Goal: Information Seeking & Learning: Learn about a topic

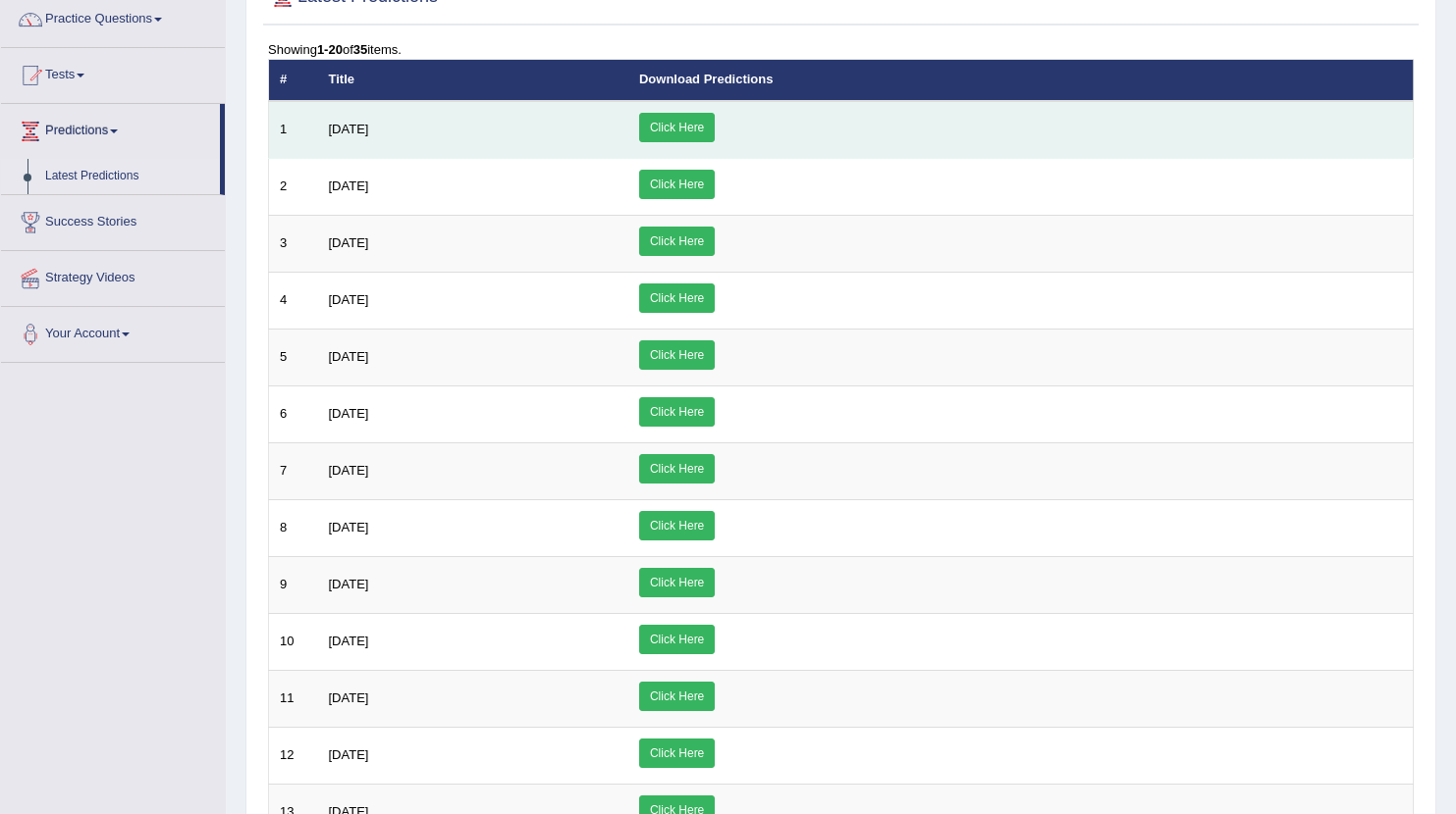
click at [344, 138] on td "July 2025" at bounding box center [473, 130] width 310 height 58
click at [715, 126] on link "Click Here" at bounding box center [677, 127] width 76 height 29
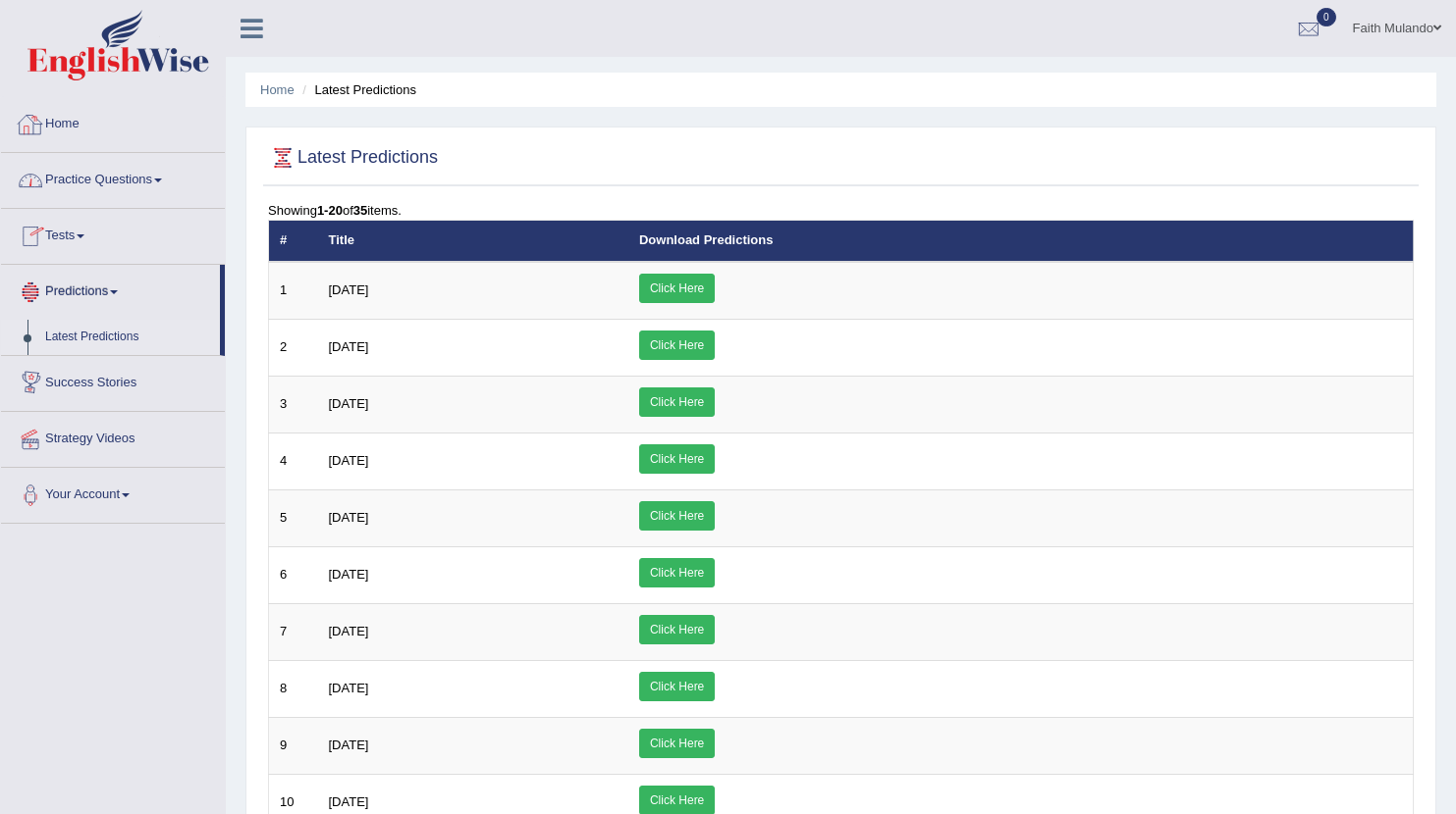
click at [56, 117] on link "Home" at bounding box center [113, 121] width 224 height 49
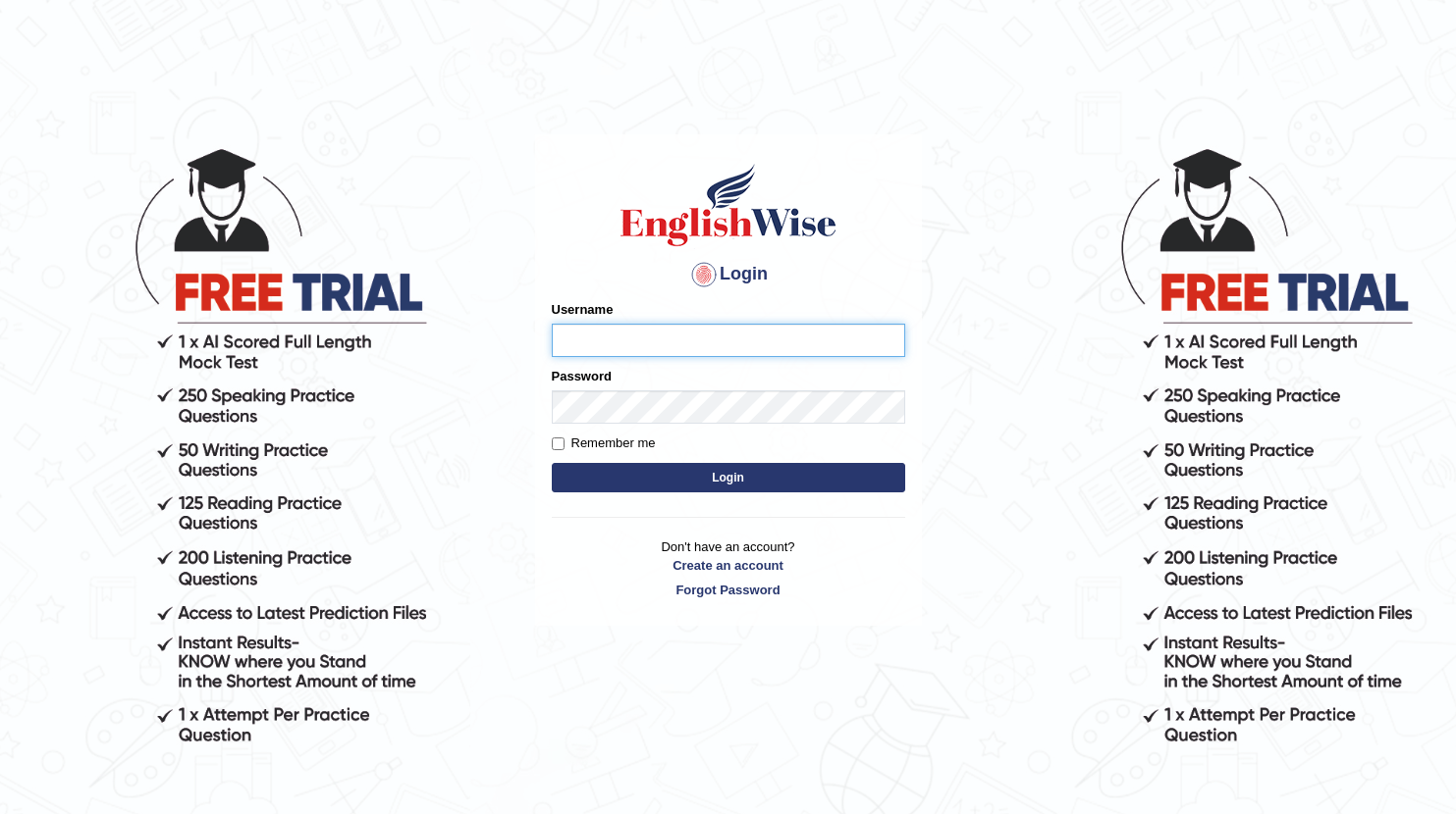
type input "fai783"
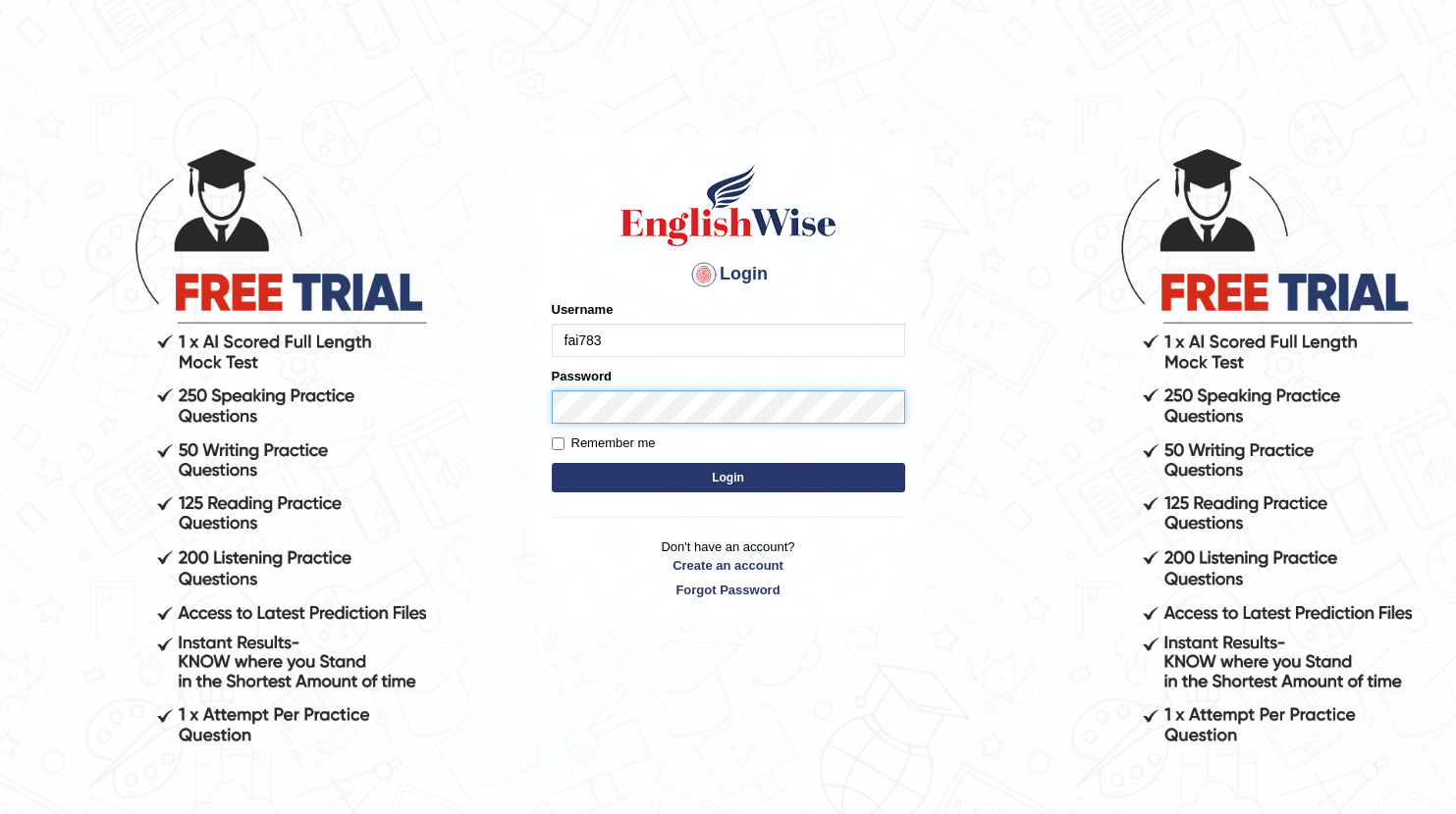
click at [728, 477] on button "Login" at bounding box center [728, 477] width 354 height 29
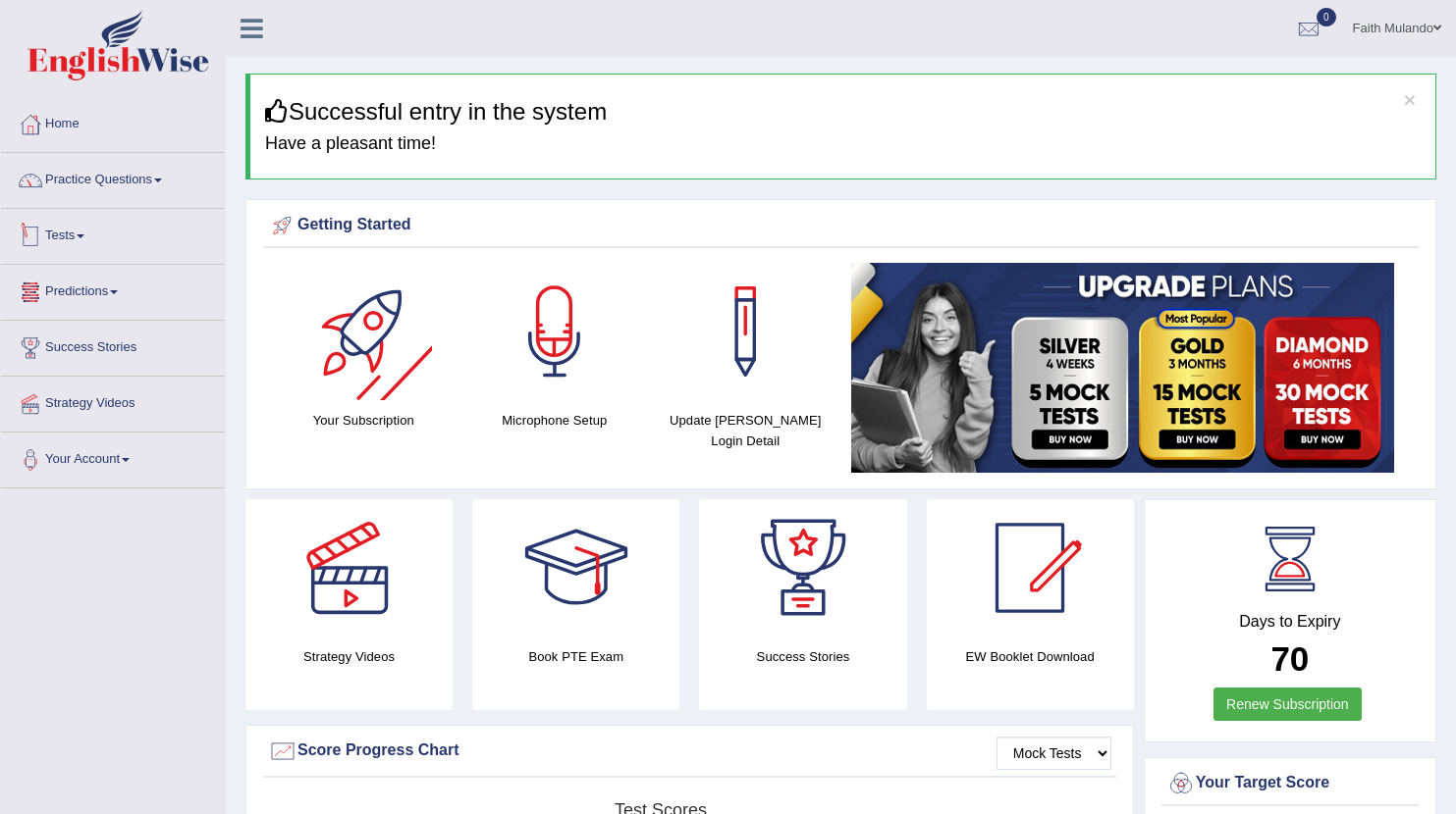
click at [78, 237] on link "Tests" at bounding box center [113, 233] width 224 height 49
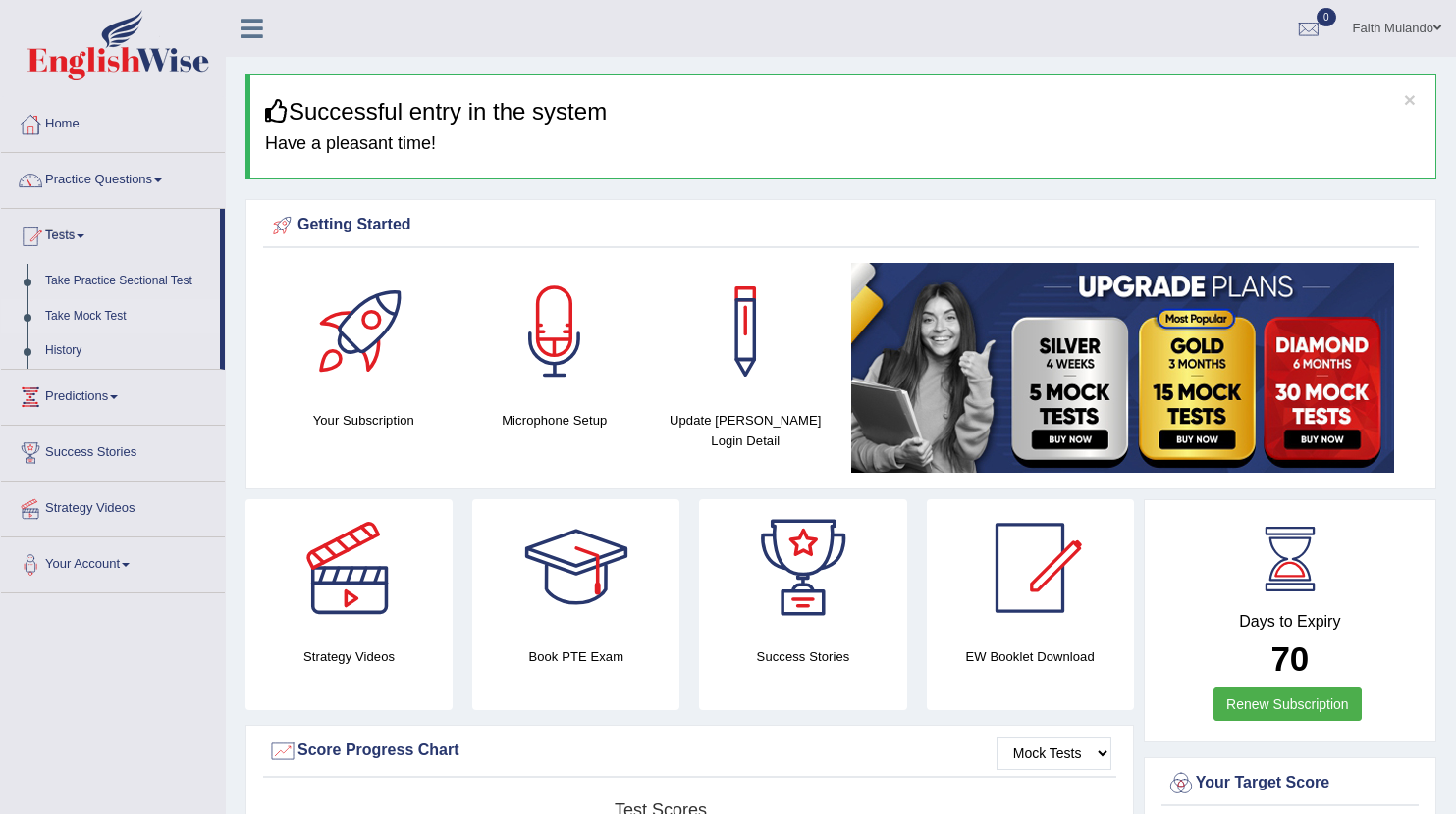
click at [93, 316] on link "Take Mock Test" at bounding box center [128, 317] width 184 height 35
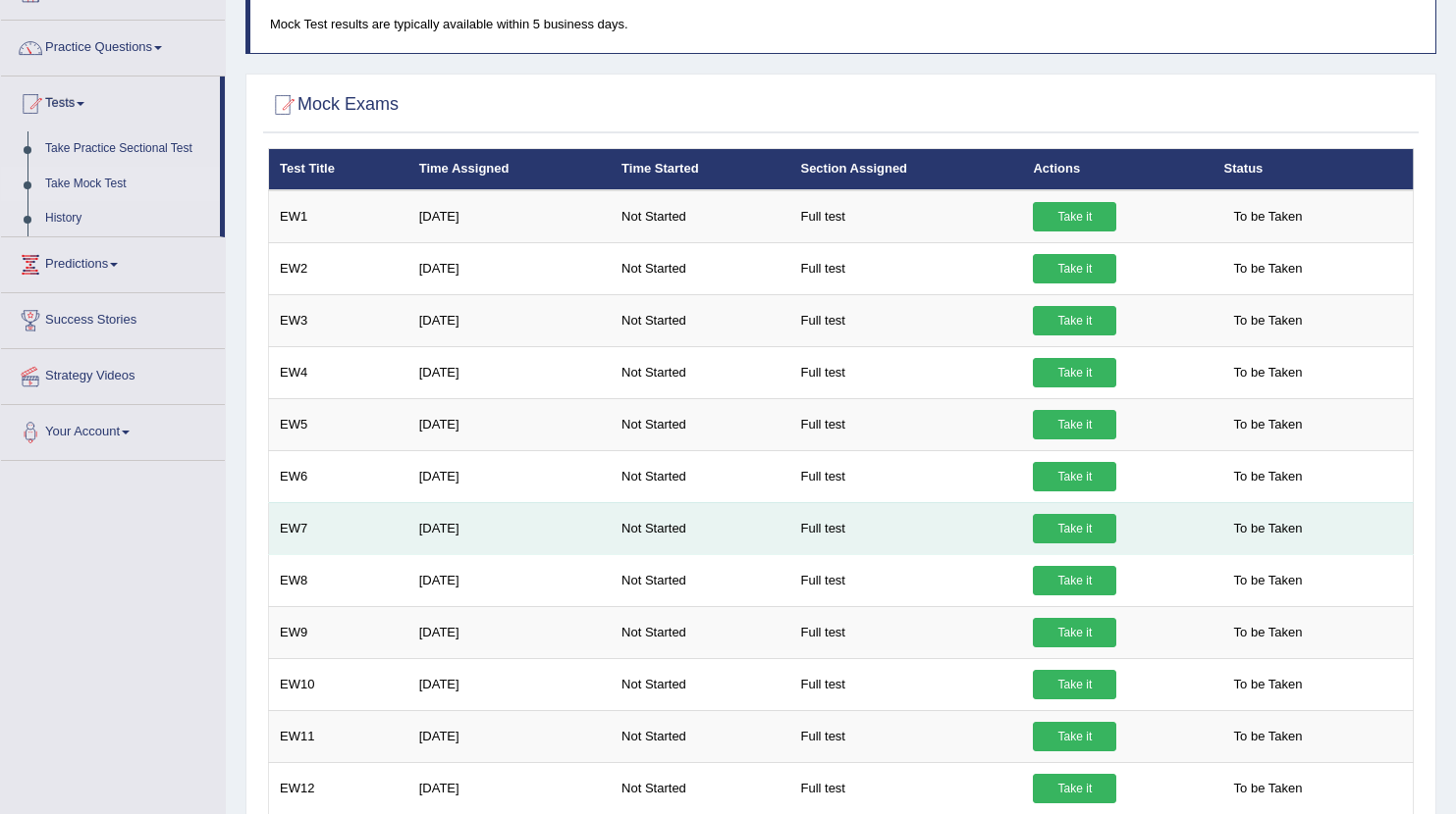
scroll to position [137, 0]
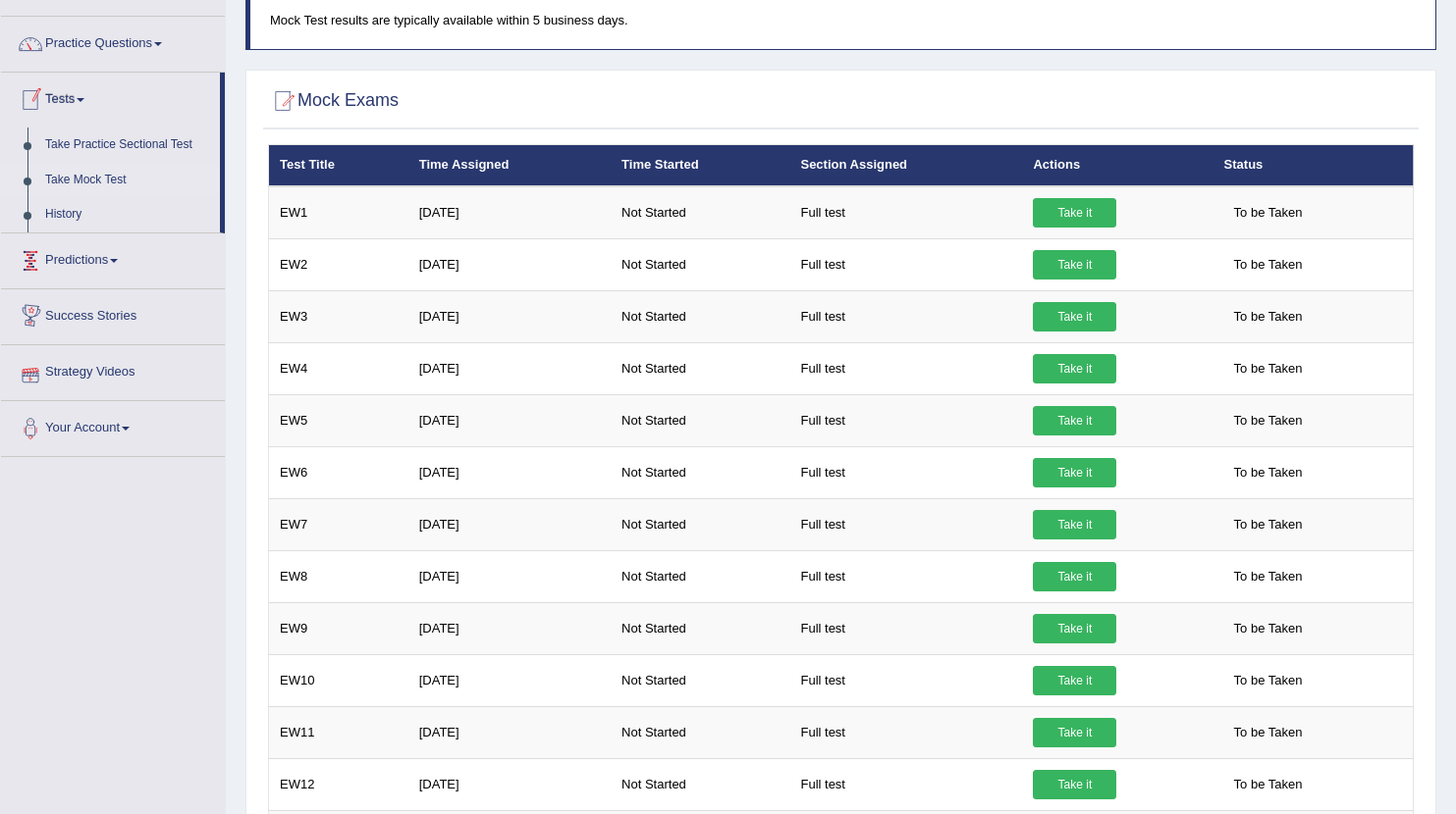
click at [101, 263] on link "Predictions" at bounding box center [113, 258] width 224 height 49
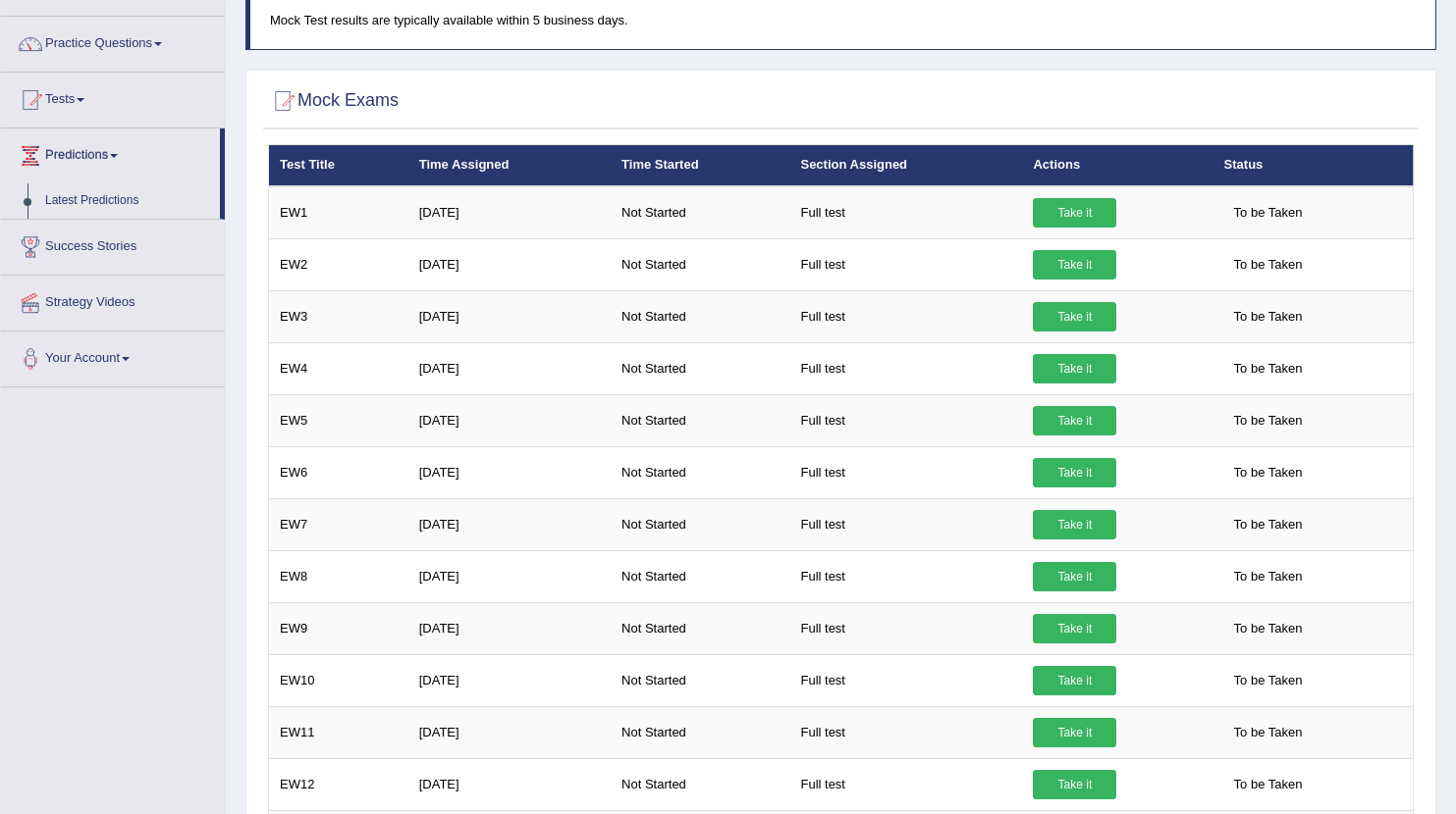
click at [126, 152] on link "Predictions" at bounding box center [110, 153] width 219 height 49
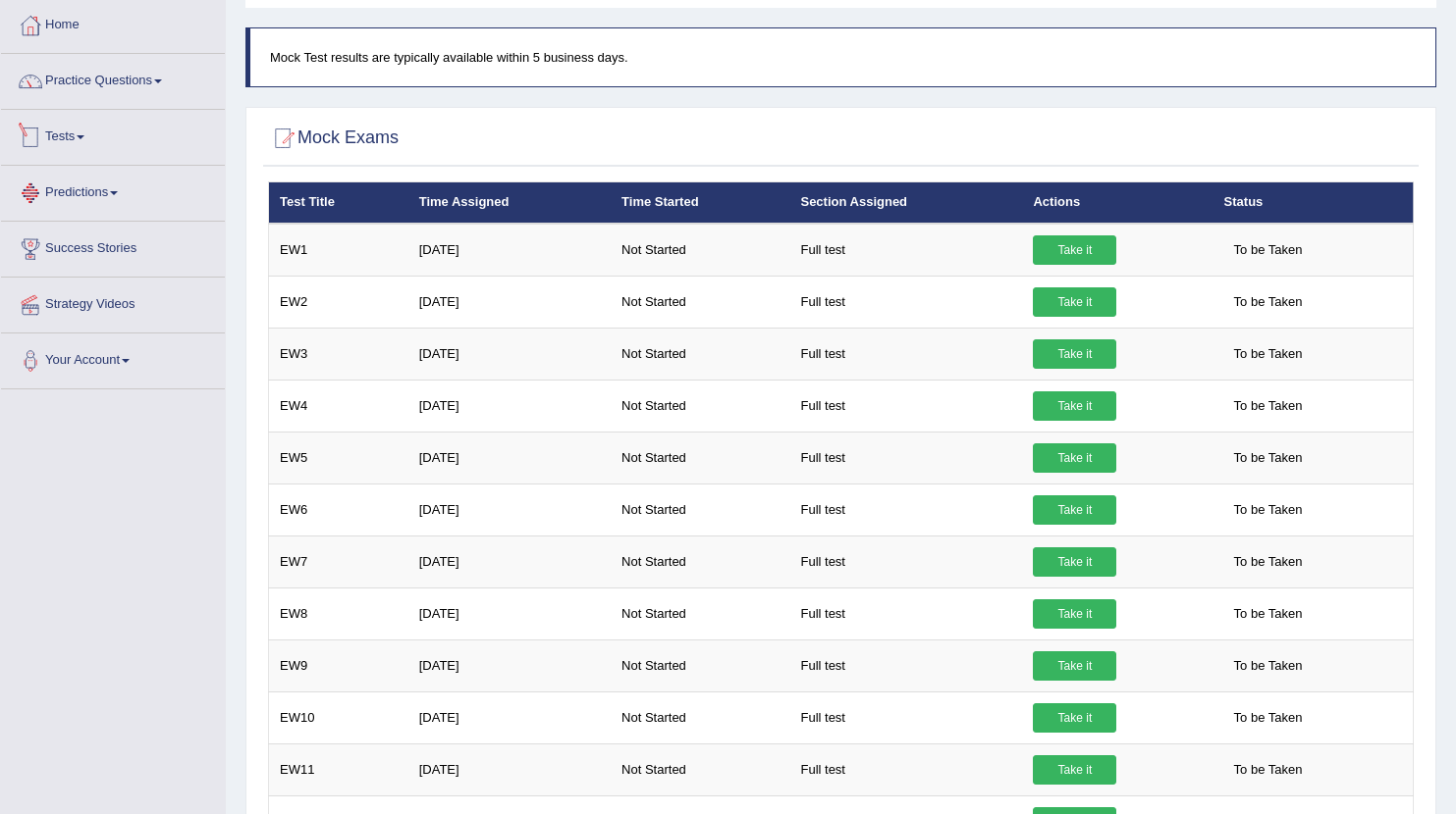
scroll to position [54, 0]
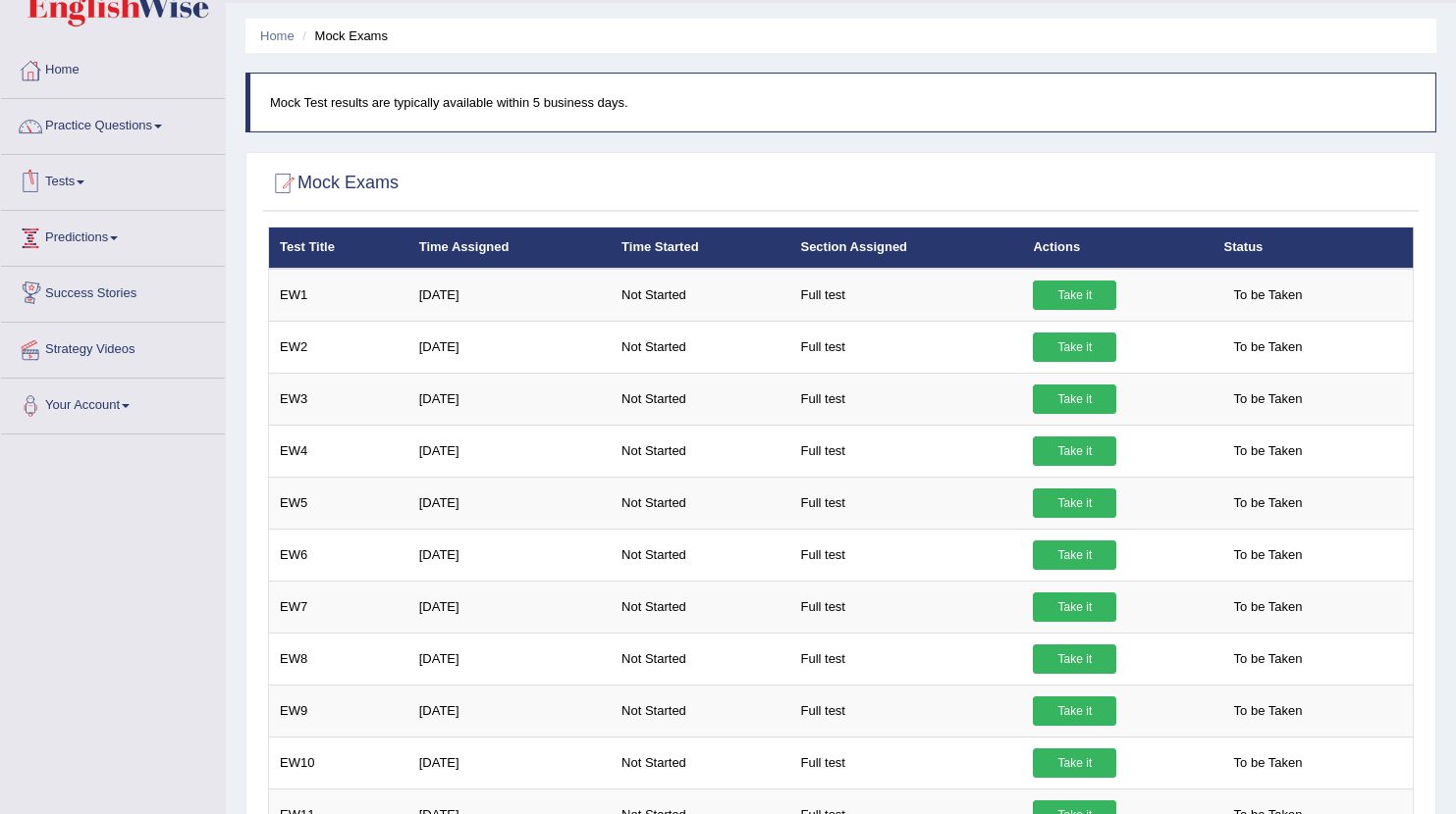
click at [75, 183] on link "Tests" at bounding box center [113, 179] width 224 height 49
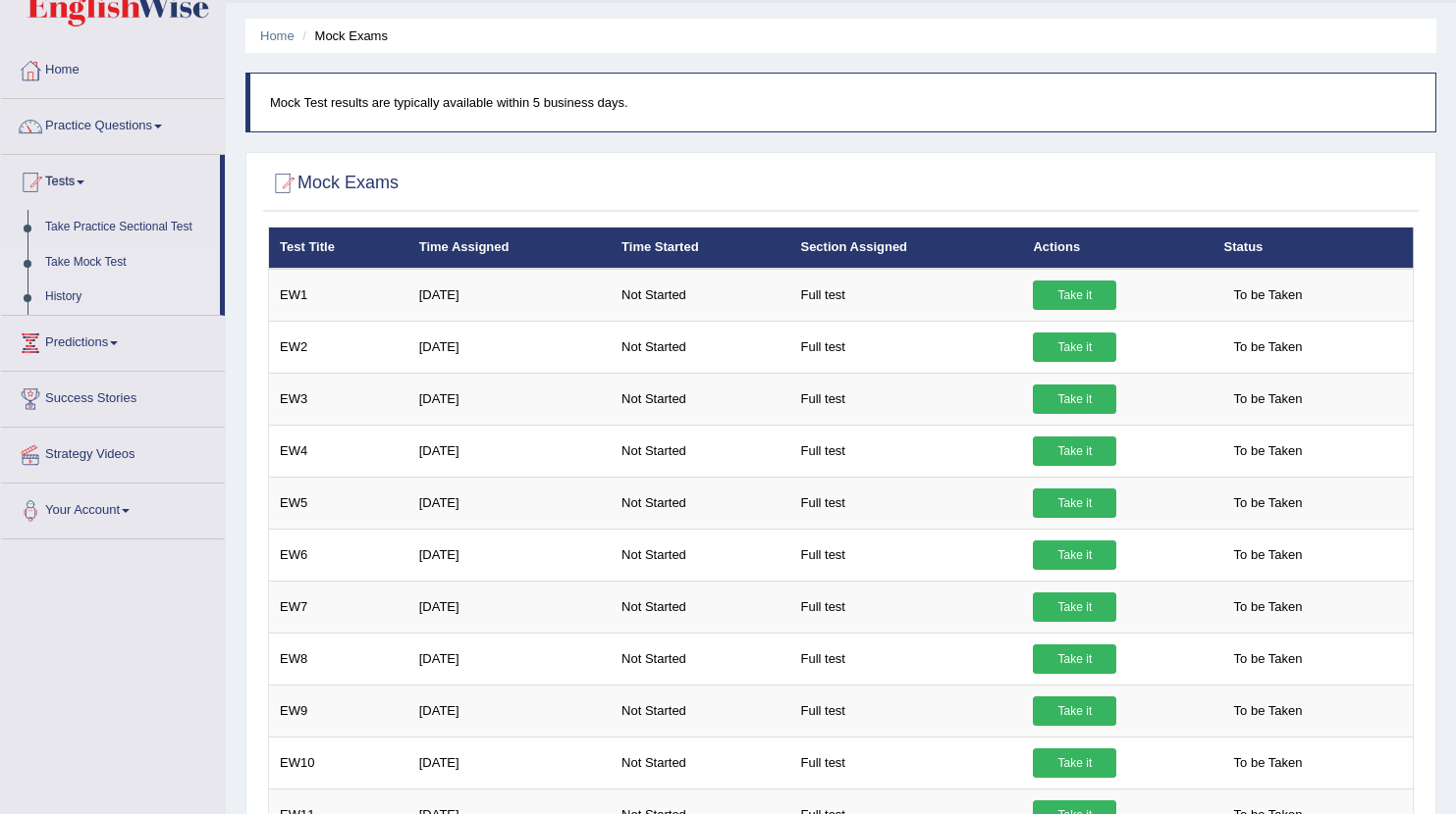
click at [68, 293] on link "History" at bounding box center [128, 297] width 184 height 35
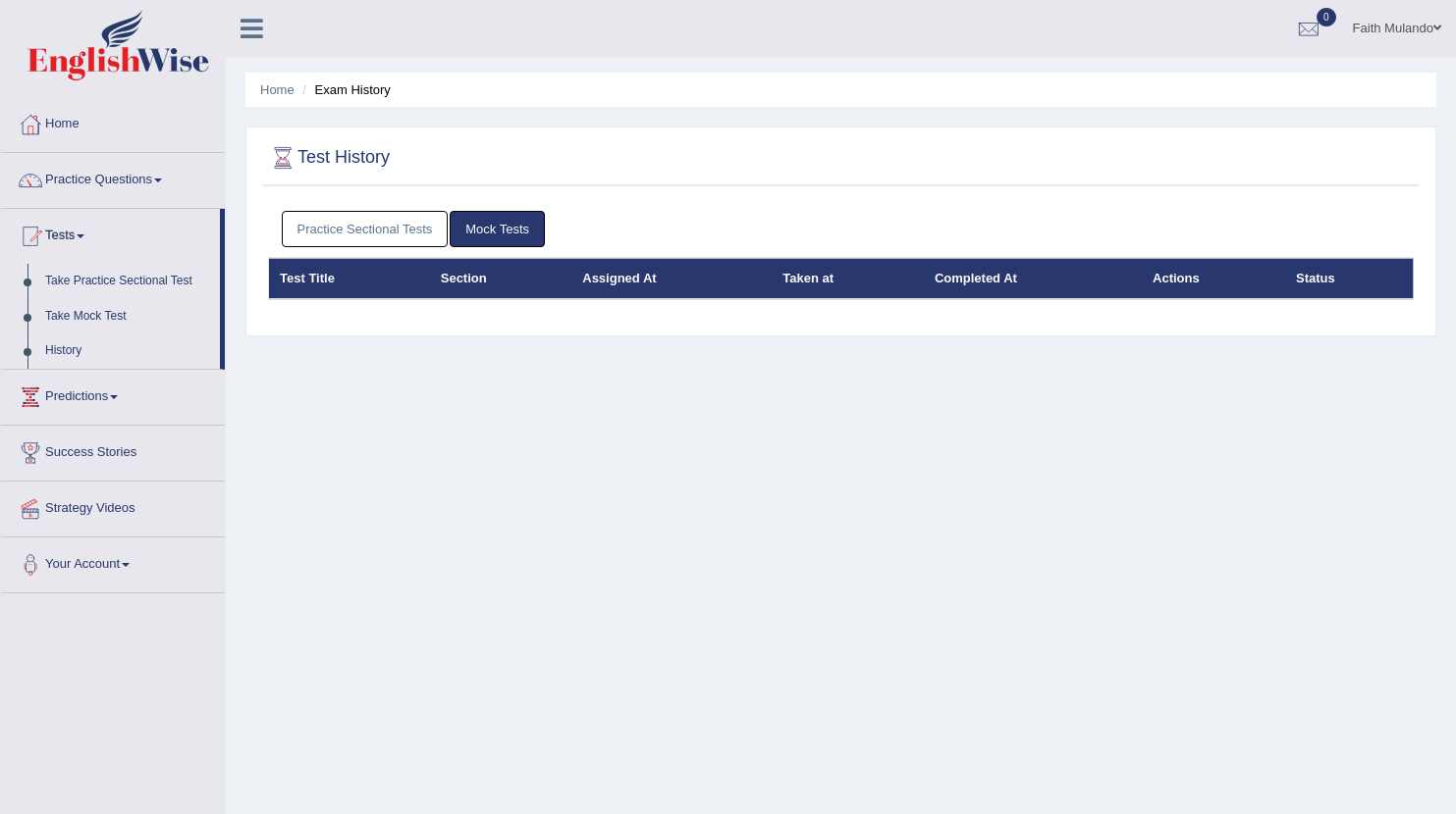
click at [87, 275] on link "Take Practice Sectional Test" at bounding box center [128, 281] width 184 height 35
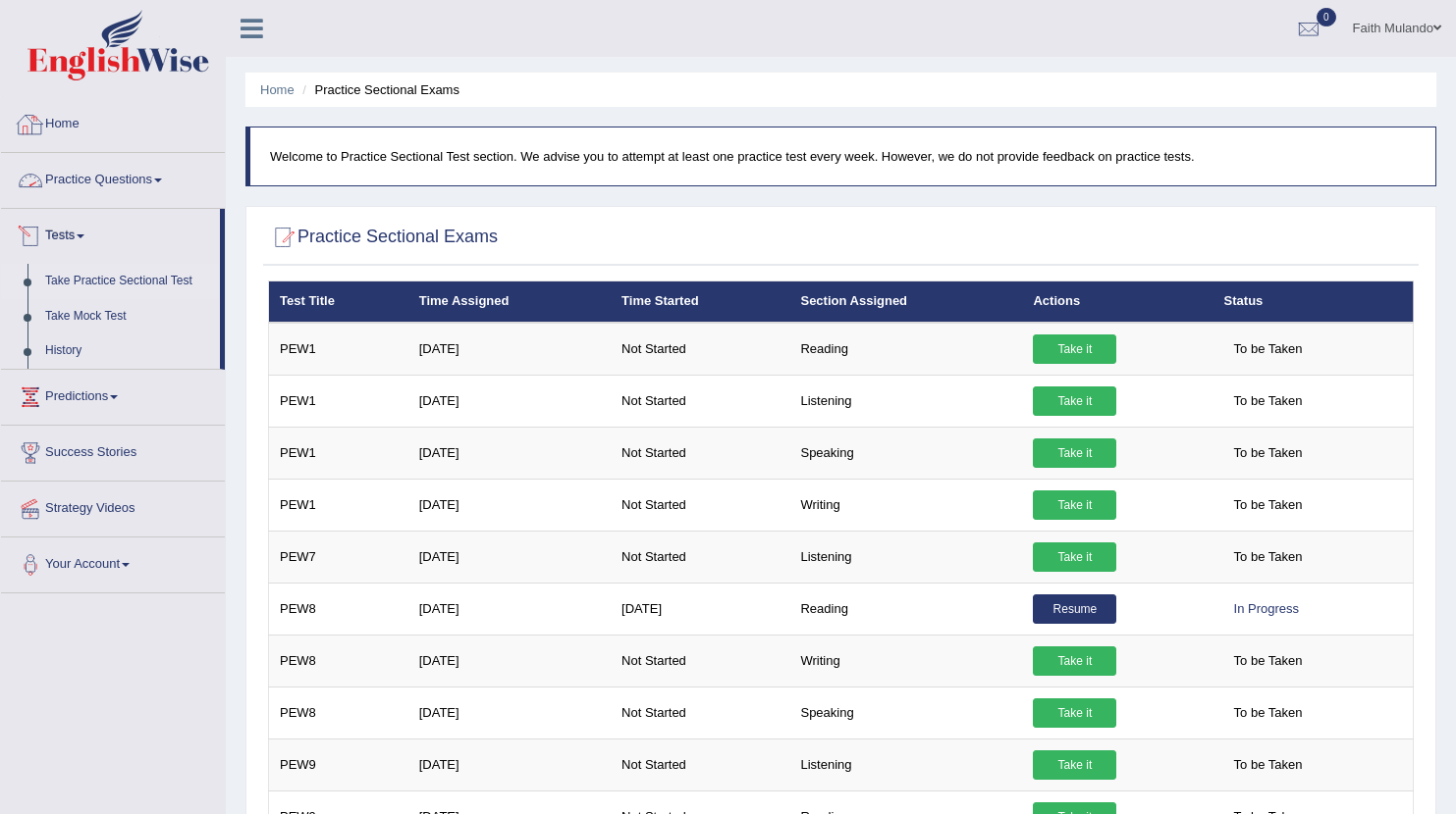
click at [76, 120] on link "Home" at bounding box center [113, 121] width 224 height 49
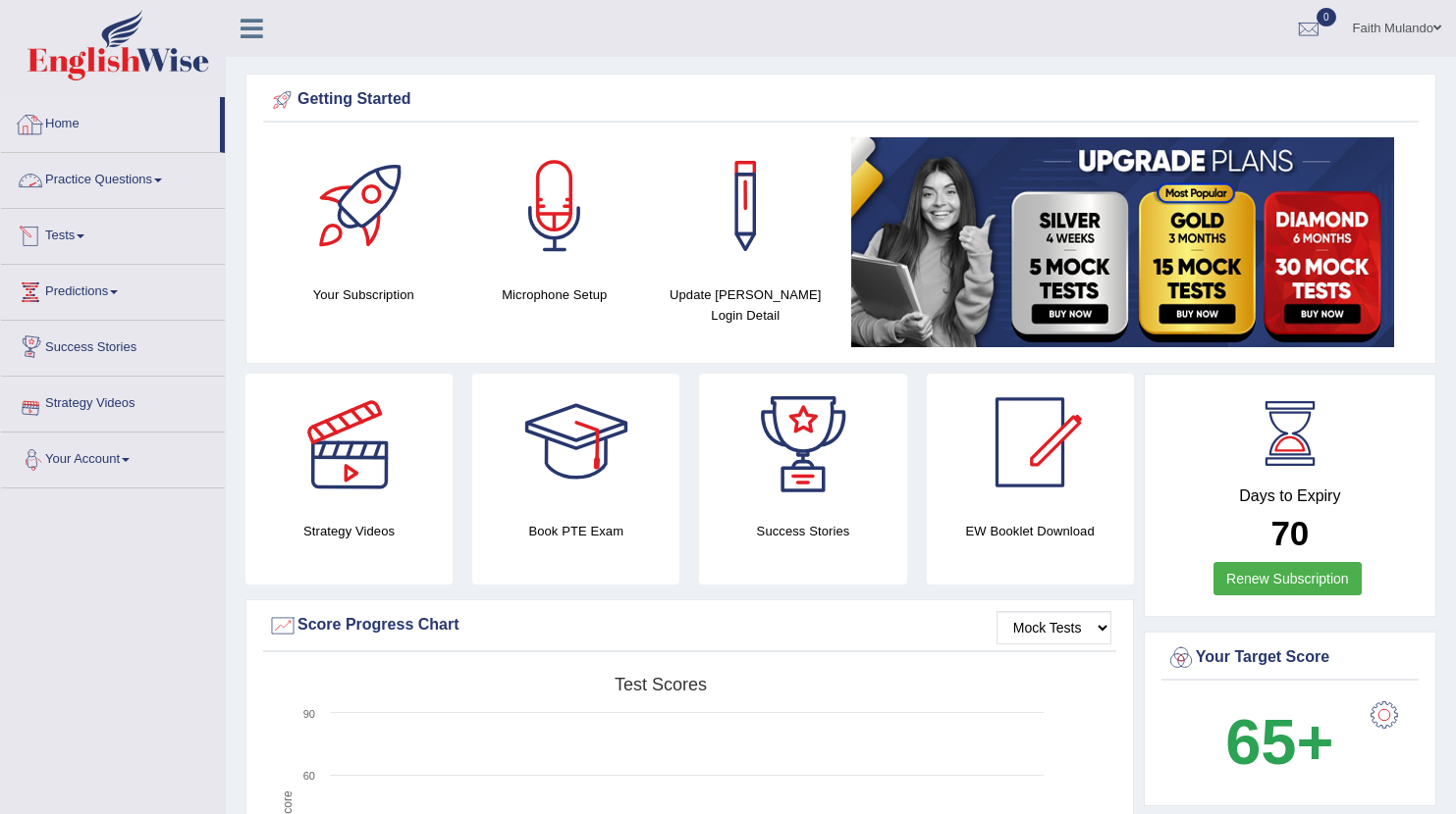
click at [171, 176] on link "Practice Questions" at bounding box center [113, 177] width 224 height 49
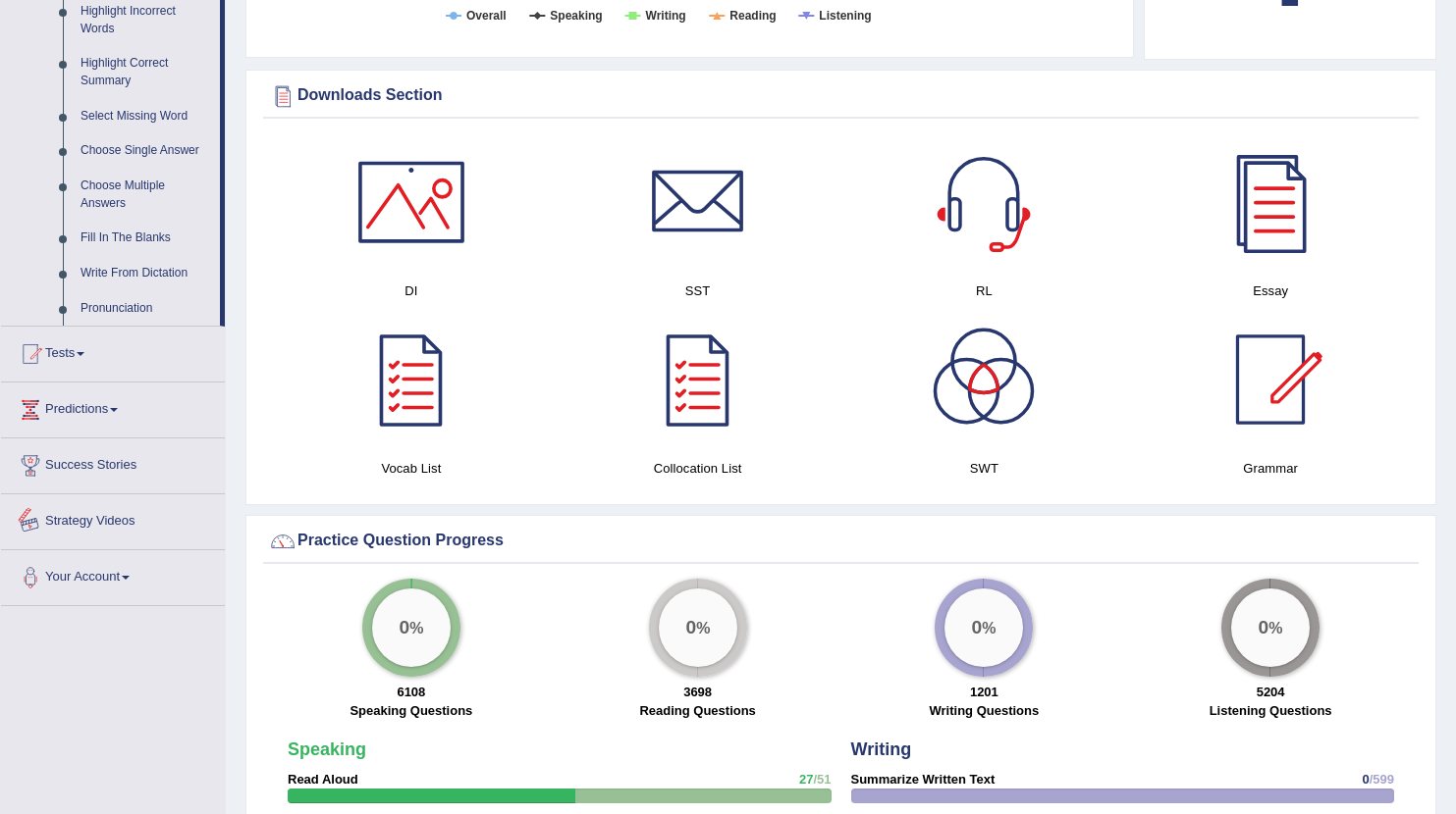
scroll to position [901, 0]
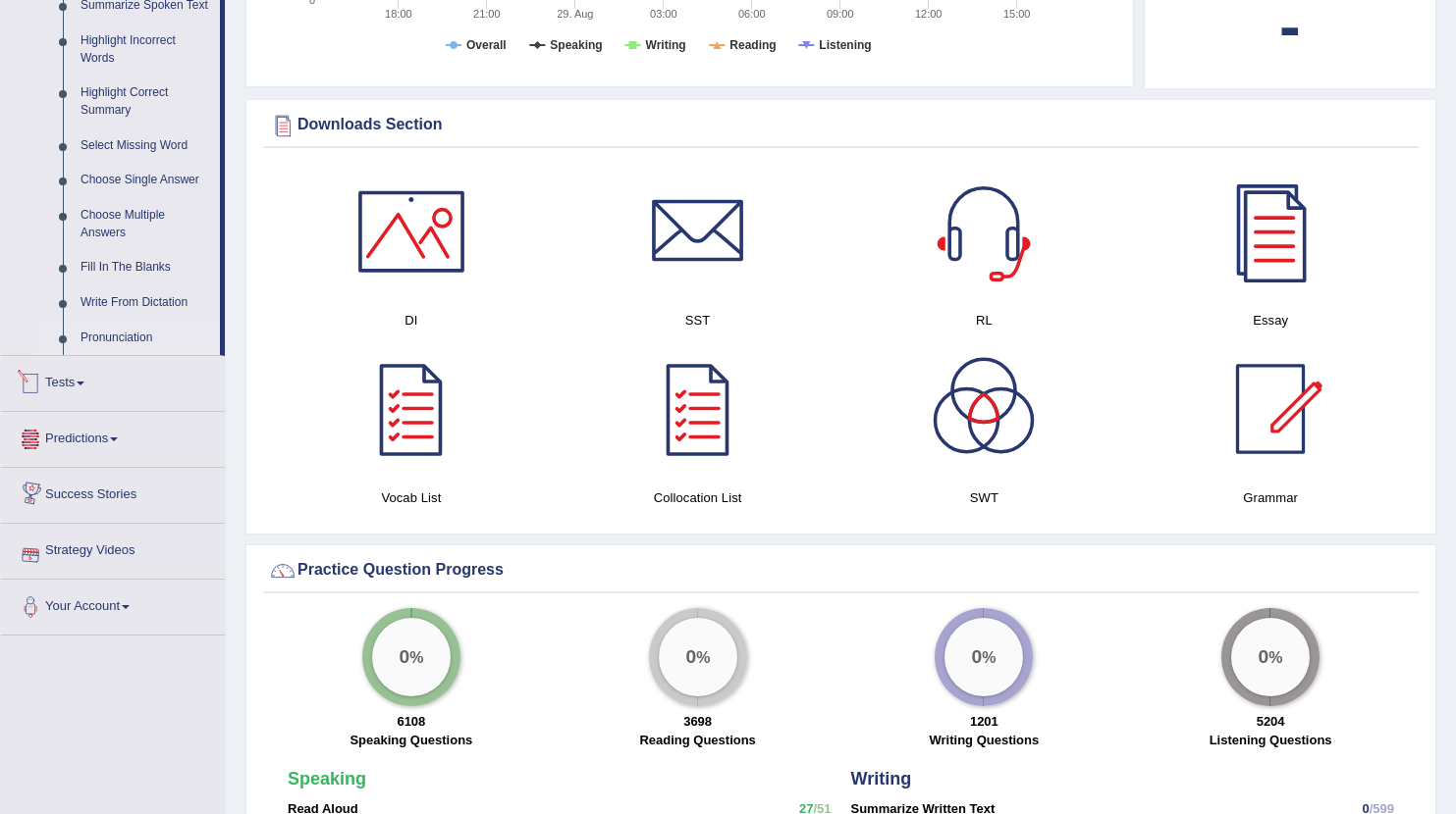
click at [142, 337] on link "Pronunciation" at bounding box center [146, 338] width 148 height 35
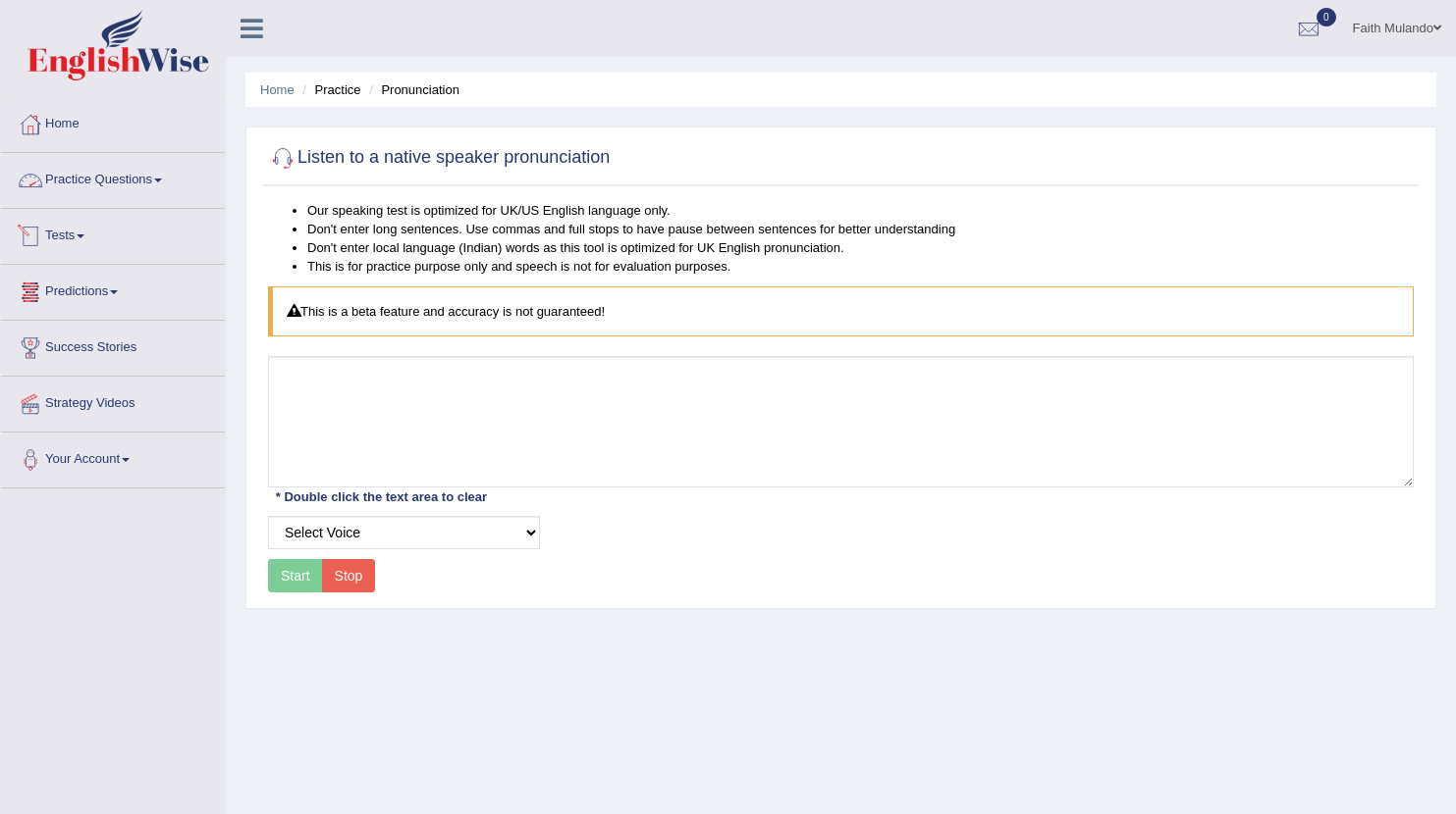
click at [103, 178] on link "Practice Questions" at bounding box center [113, 177] width 224 height 49
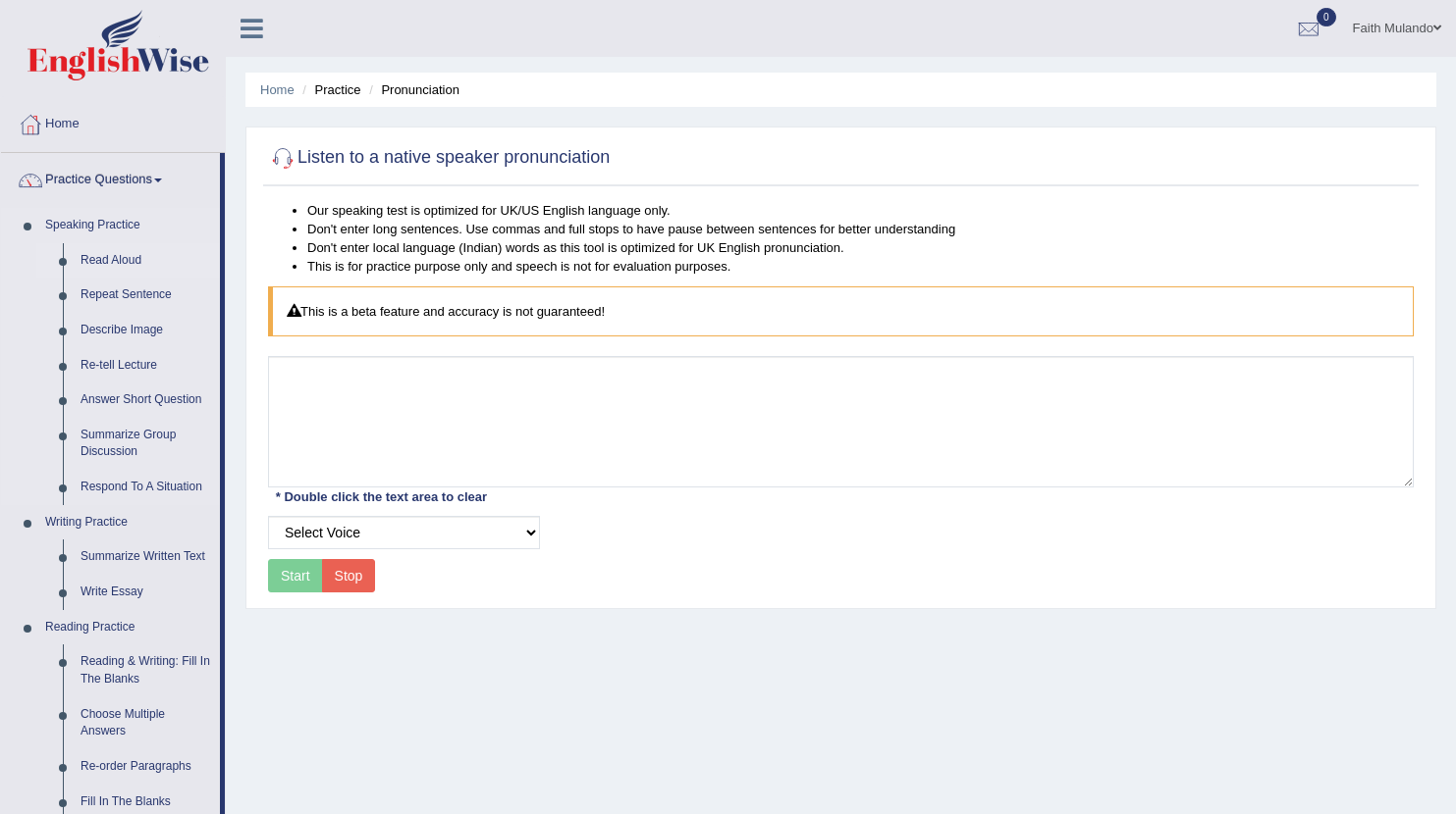
click at [114, 252] on link "Read Aloud" at bounding box center [146, 261] width 148 height 35
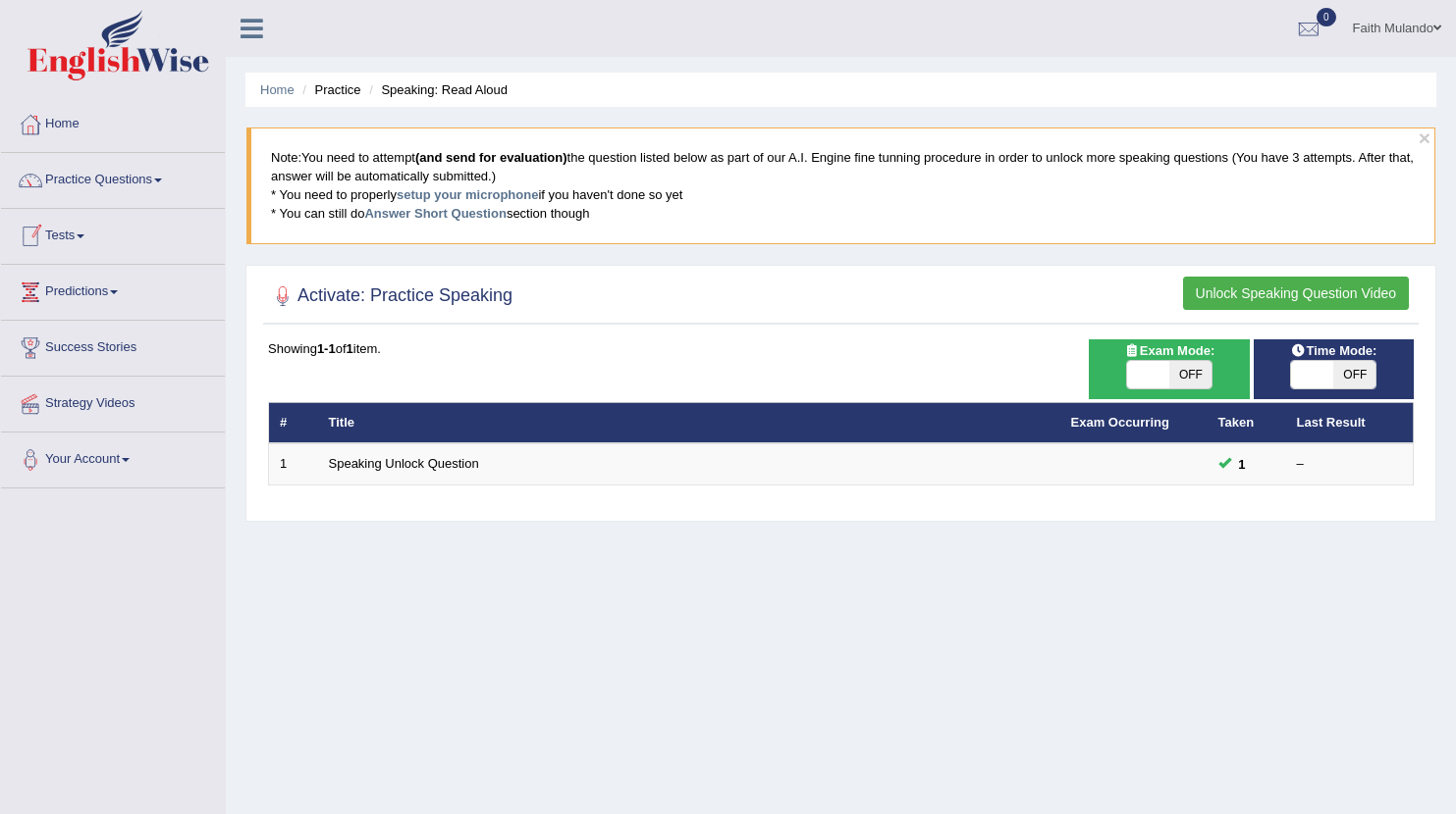
click at [1252, 287] on button "Unlock Speaking Question Video" at bounding box center [1296, 293] width 226 height 33
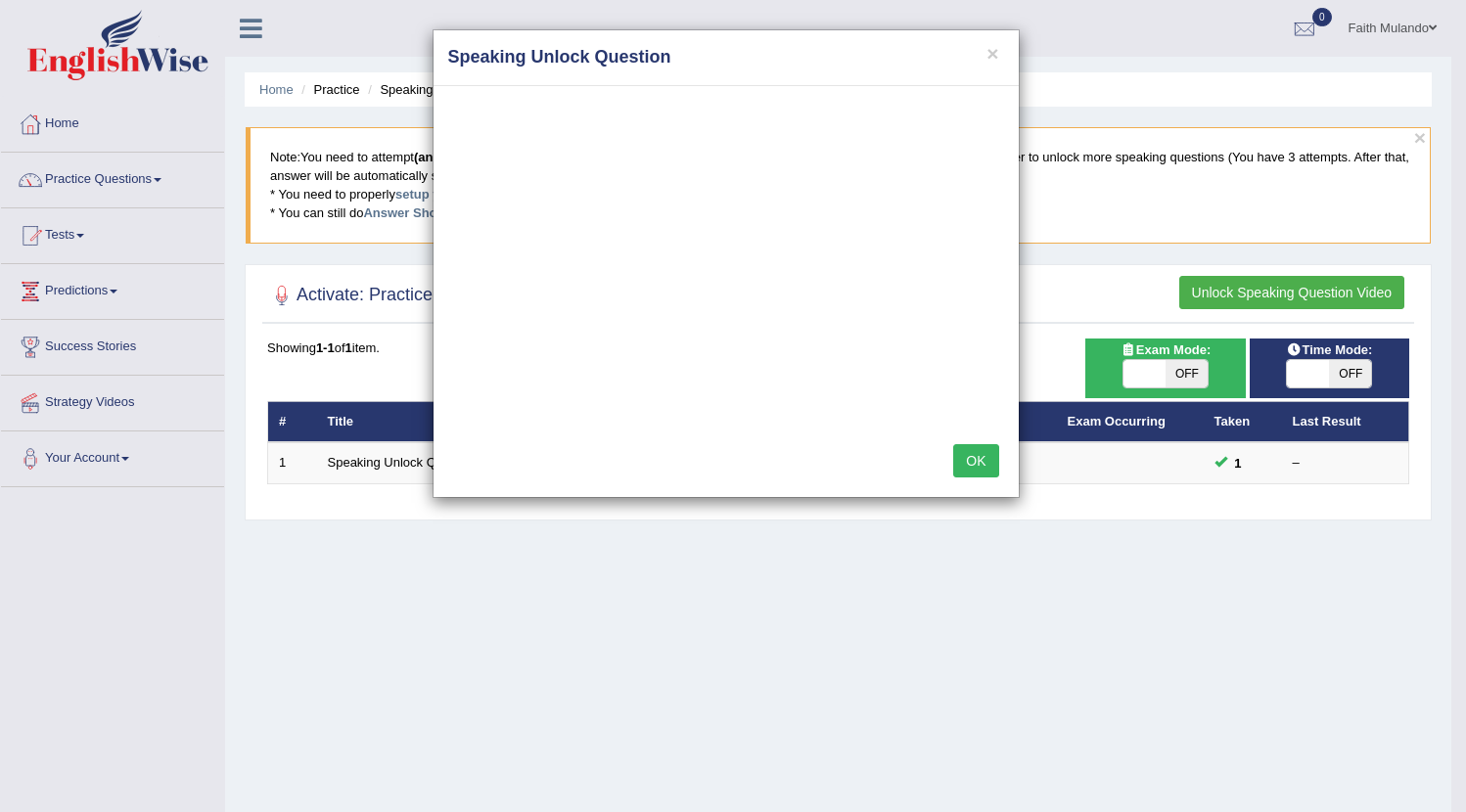
click at [965, 455] on button "OK" at bounding box center [976, 460] width 45 height 33
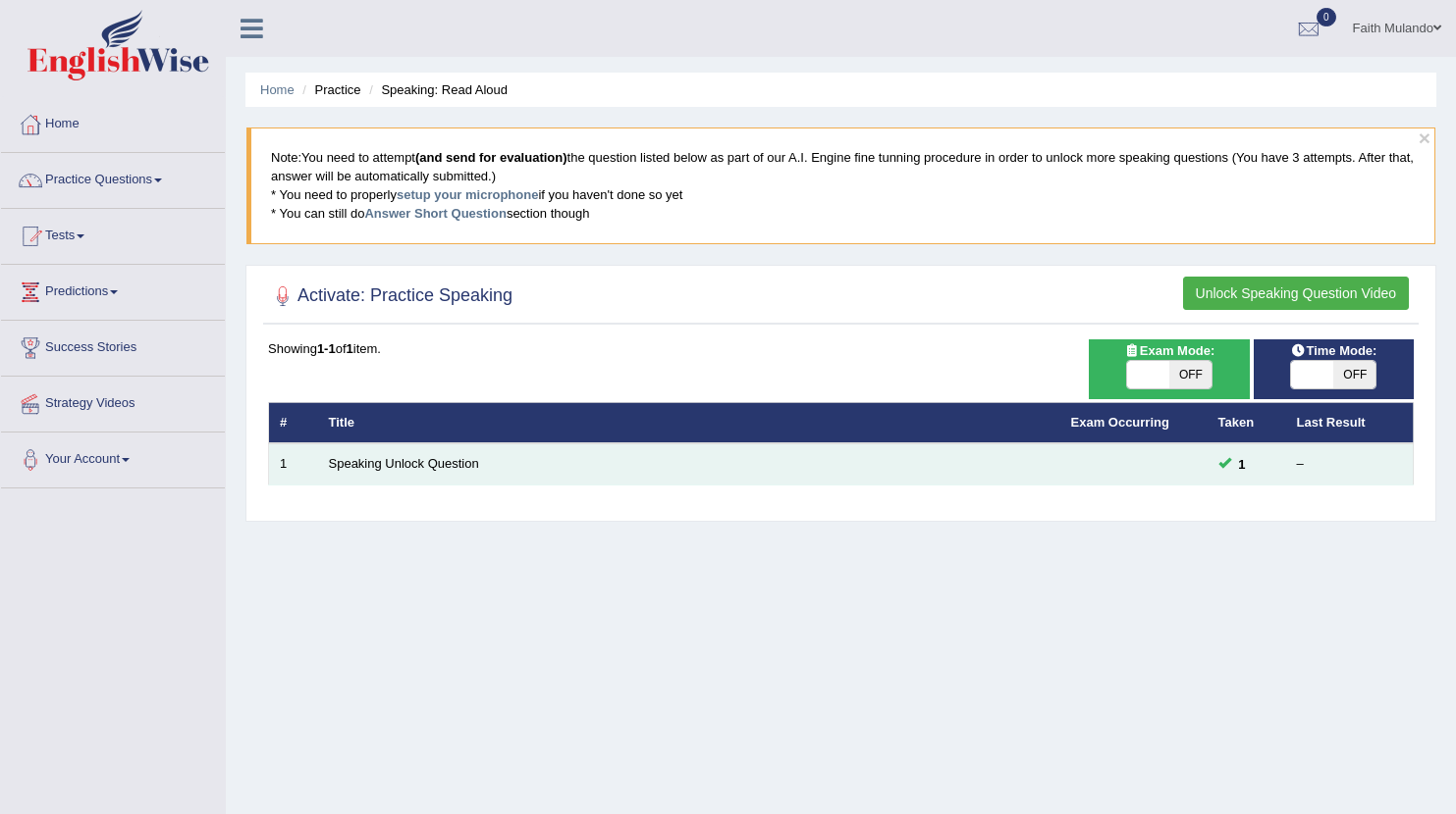
click at [423, 447] on td "Speaking Unlock Question" at bounding box center [689, 463] width 742 height 41
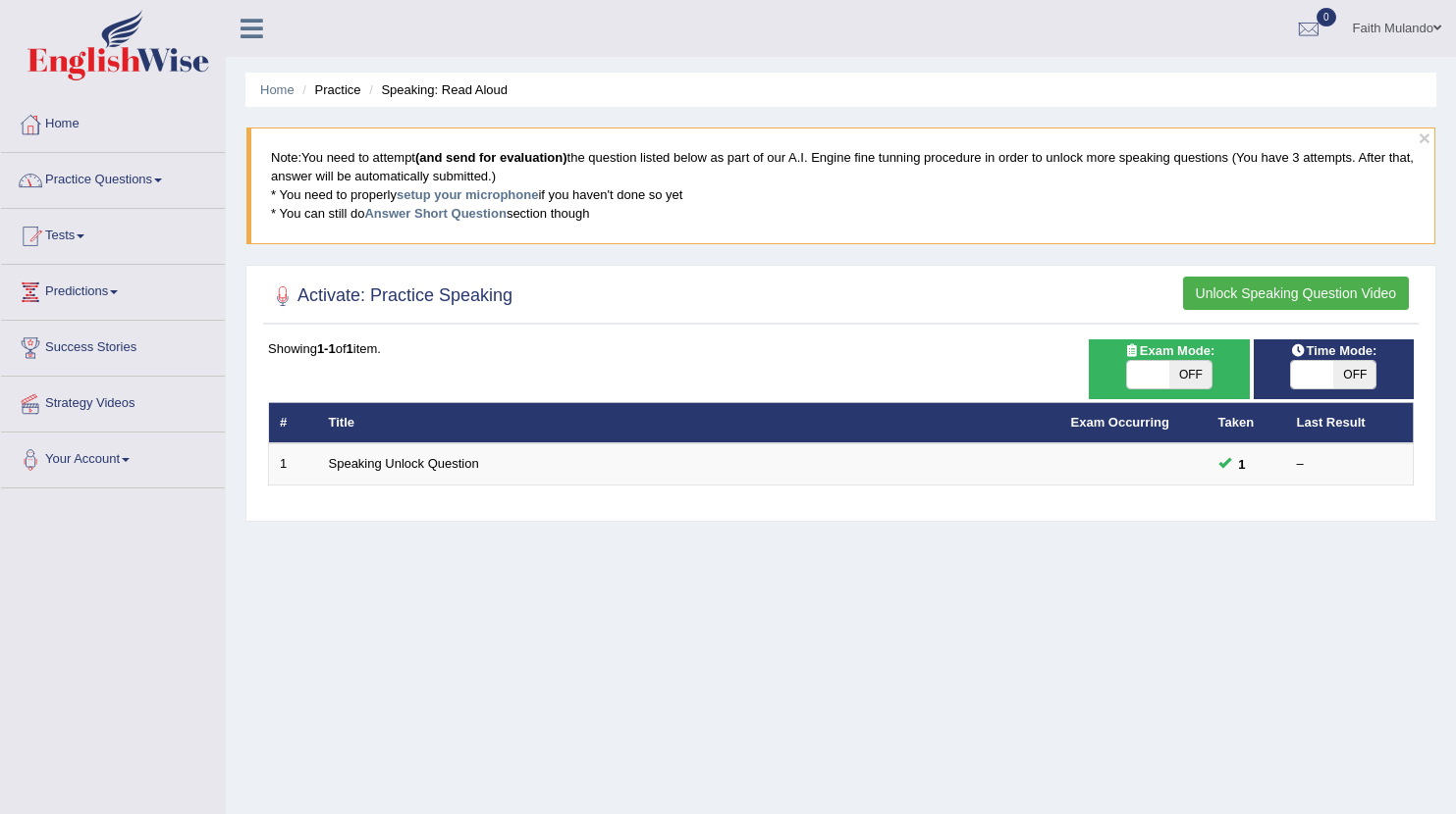
click at [126, 187] on link "Practice Questions" at bounding box center [113, 177] width 224 height 49
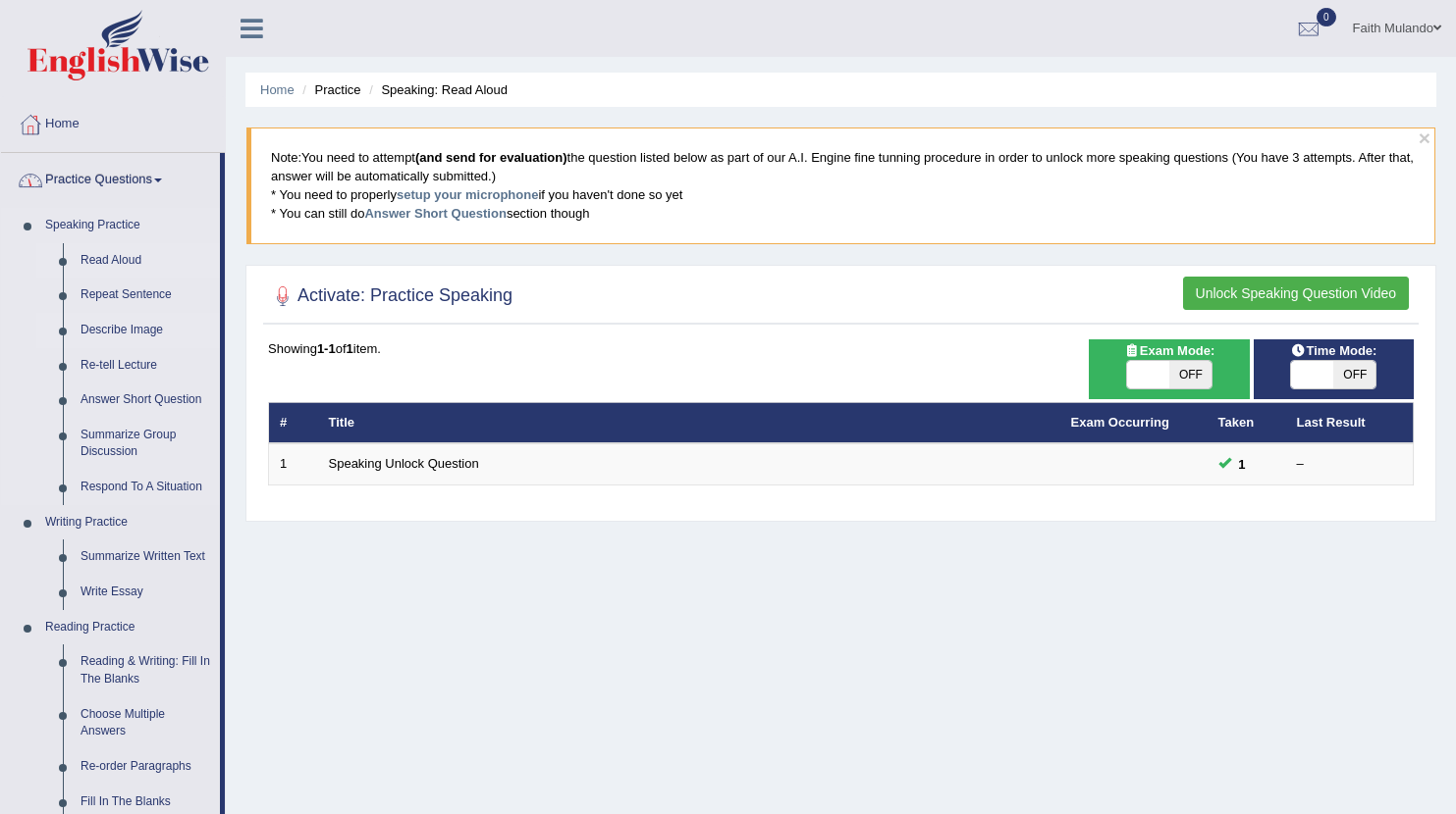
click at [134, 337] on link "Describe Image" at bounding box center [146, 330] width 148 height 35
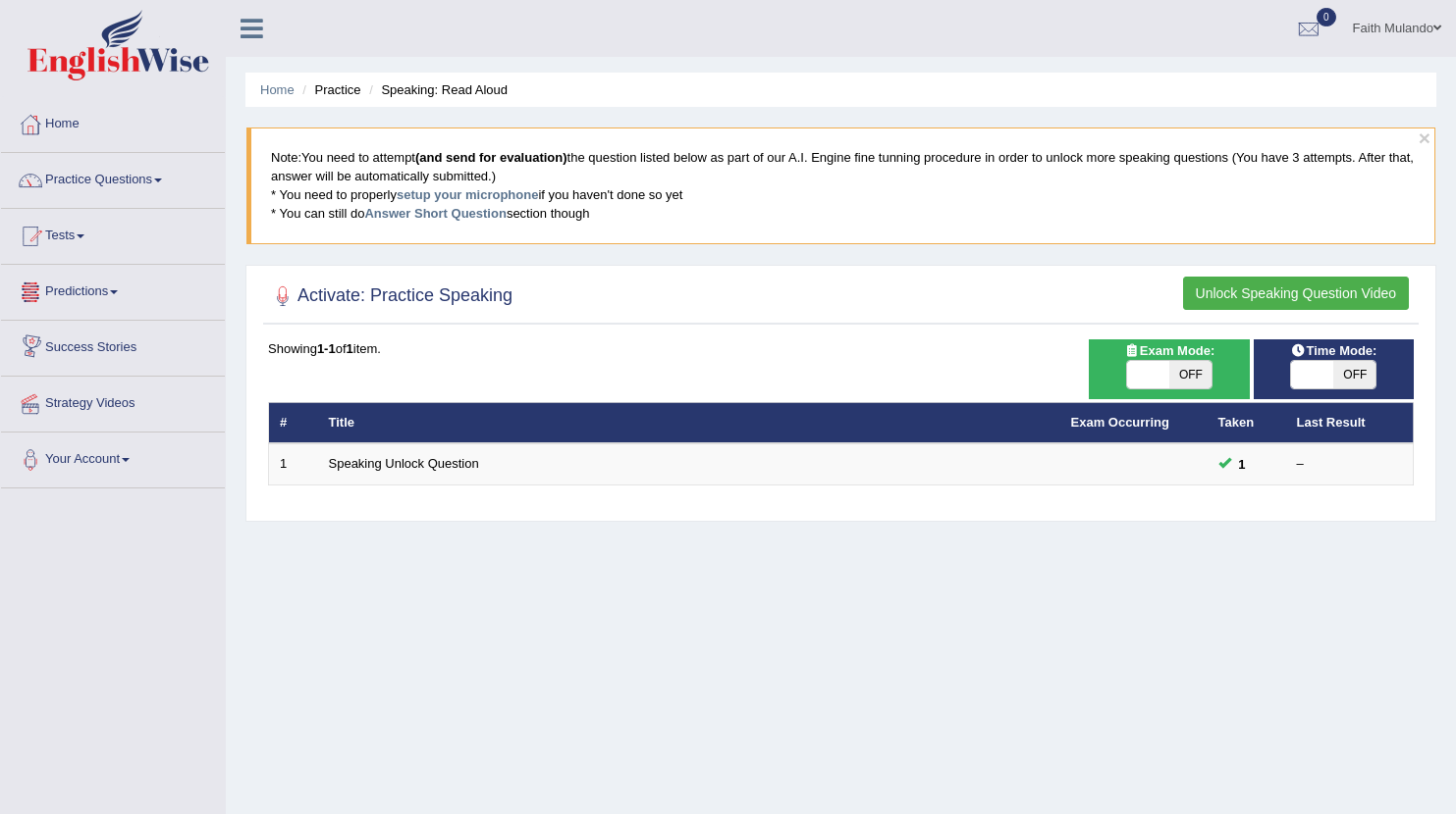
click at [329, 86] on li "Practice" at bounding box center [329, 90] width 63 height 19
click at [287, 90] on link "Home" at bounding box center [277, 90] width 34 height 15
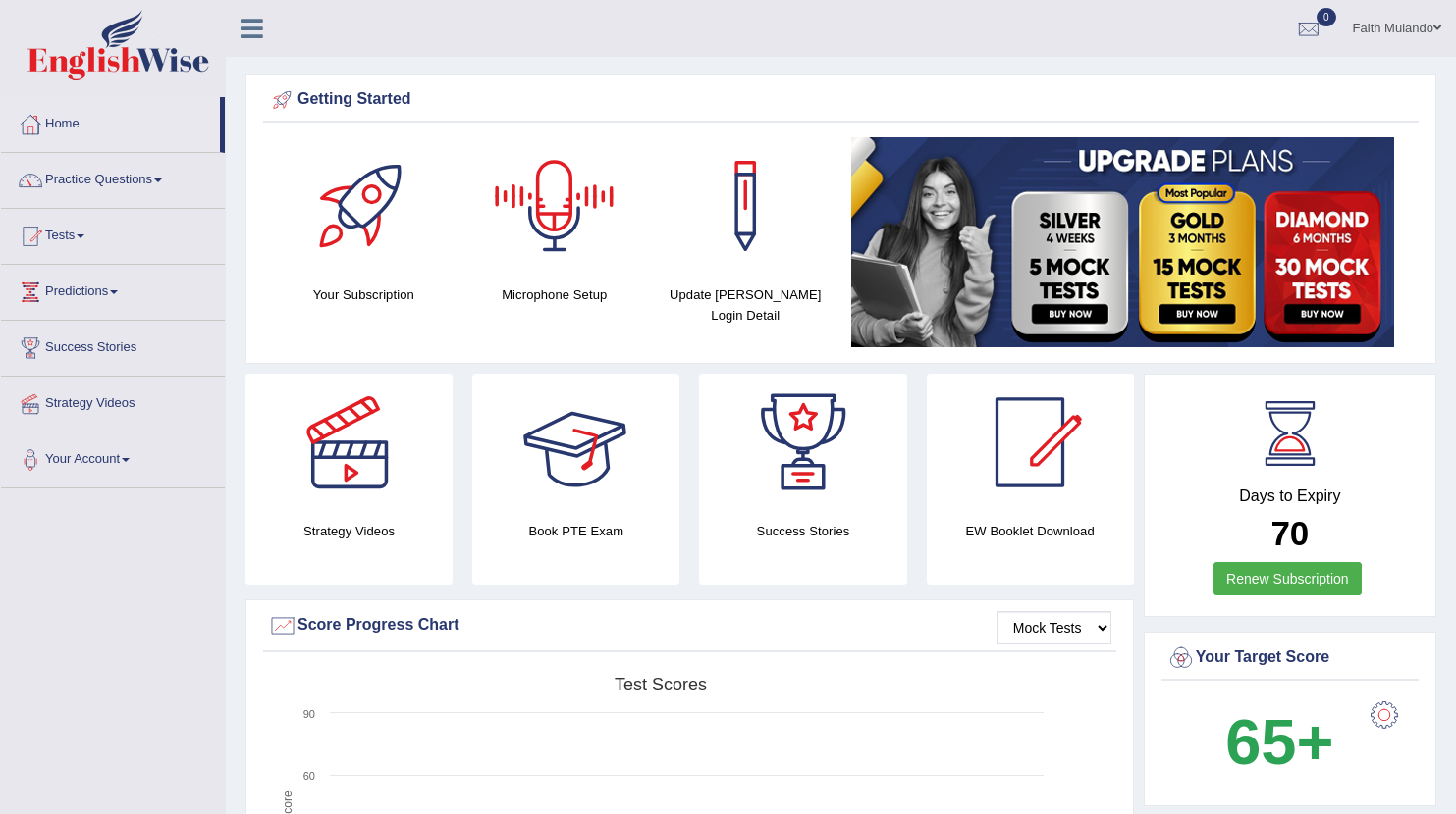
click at [634, 521] on h4 "Book PTE Exam" at bounding box center [575, 531] width 207 height 21
click at [579, 478] on div at bounding box center [577, 442] width 138 height 138
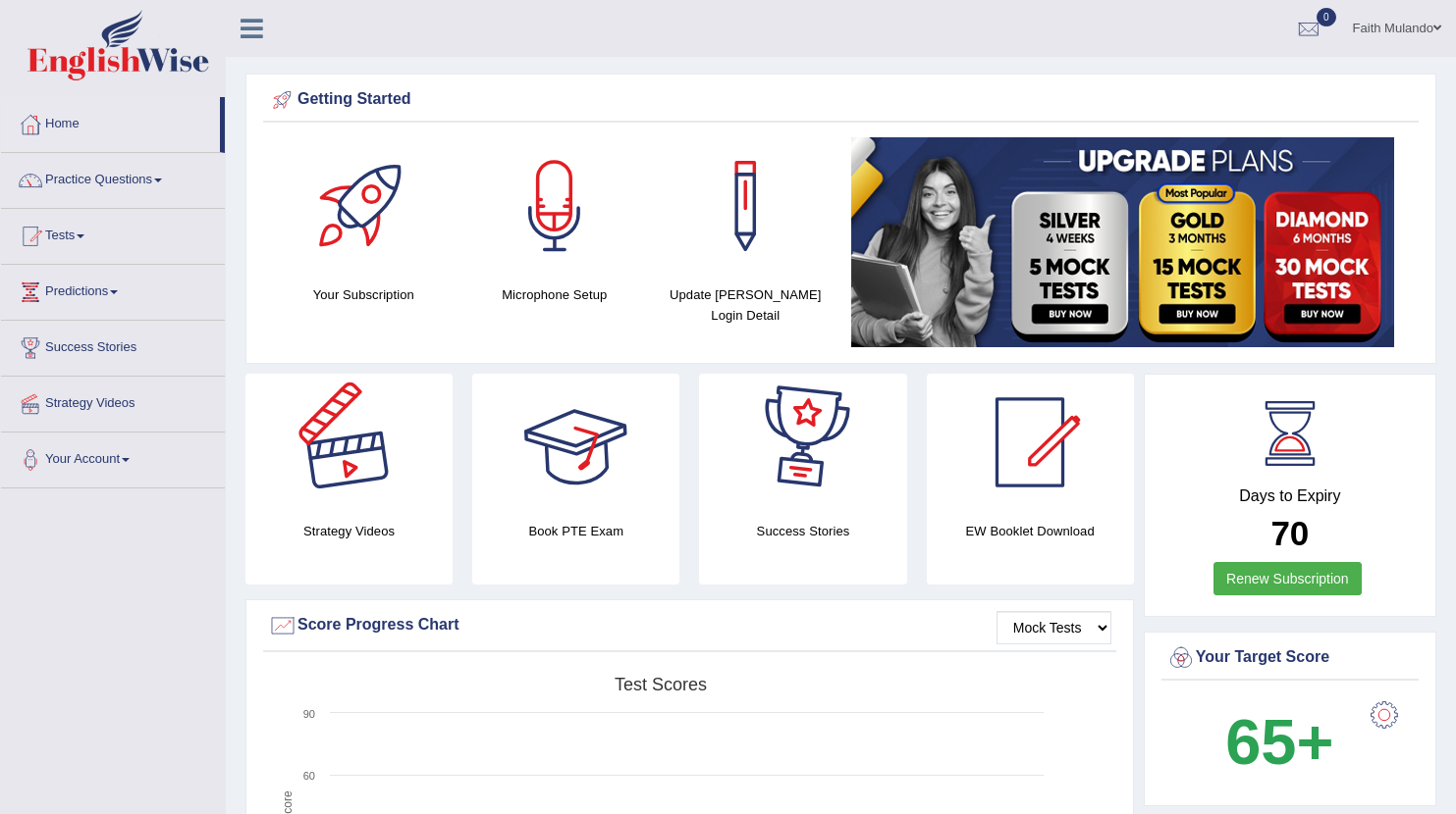
click at [331, 475] on div at bounding box center [350, 442] width 138 height 138
